Goal: Navigation & Orientation: Find specific page/section

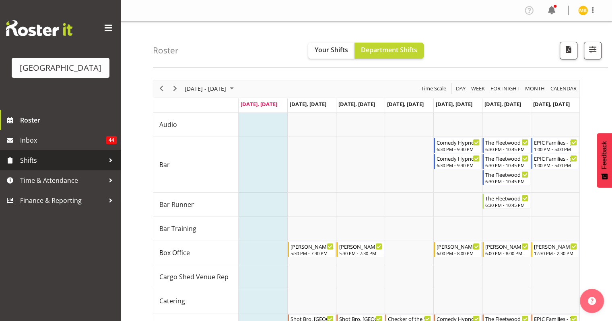
click at [41, 167] on span "Shifts" at bounding box center [62, 161] width 84 height 12
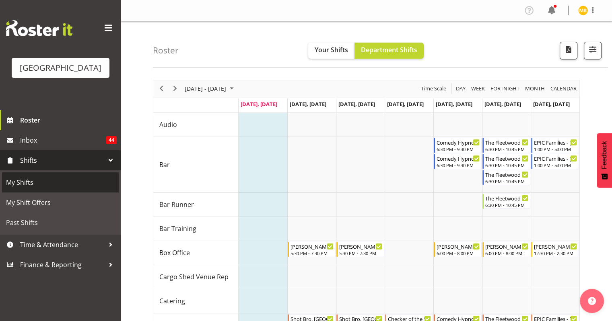
click at [43, 189] on span "My Shifts" at bounding box center [60, 183] width 109 height 12
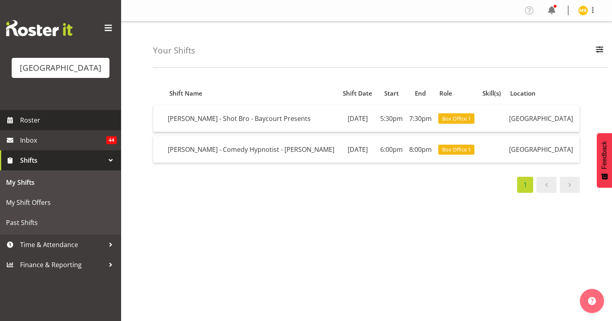
click at [46, 130] on link "Roster" at bounding box center [60, 120] width 121 height 20
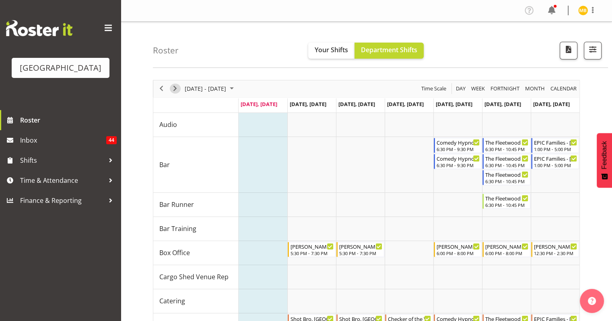
click at [178, 88] on span "Next" at bounding box center [175, 89] width 10 height 10
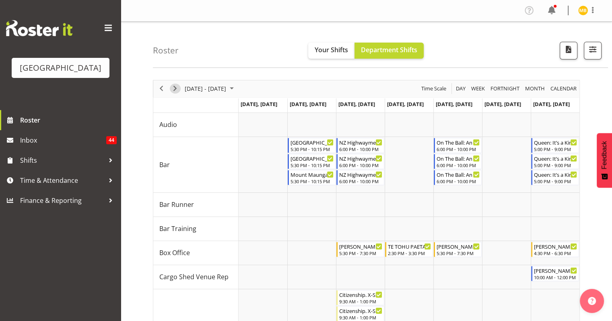
click at [175, 86] on span "Next" at bounding box center [175, 89] width 10 height 10
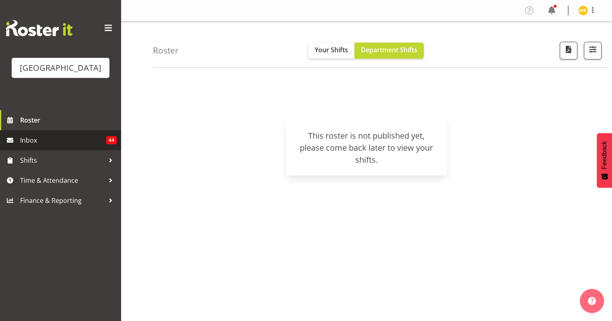
click at [41, 146] on span "Inbox" at bounding box center [63, 140] width 86 height 12
